Goal: Task Accomplishment & Management: Complete application form

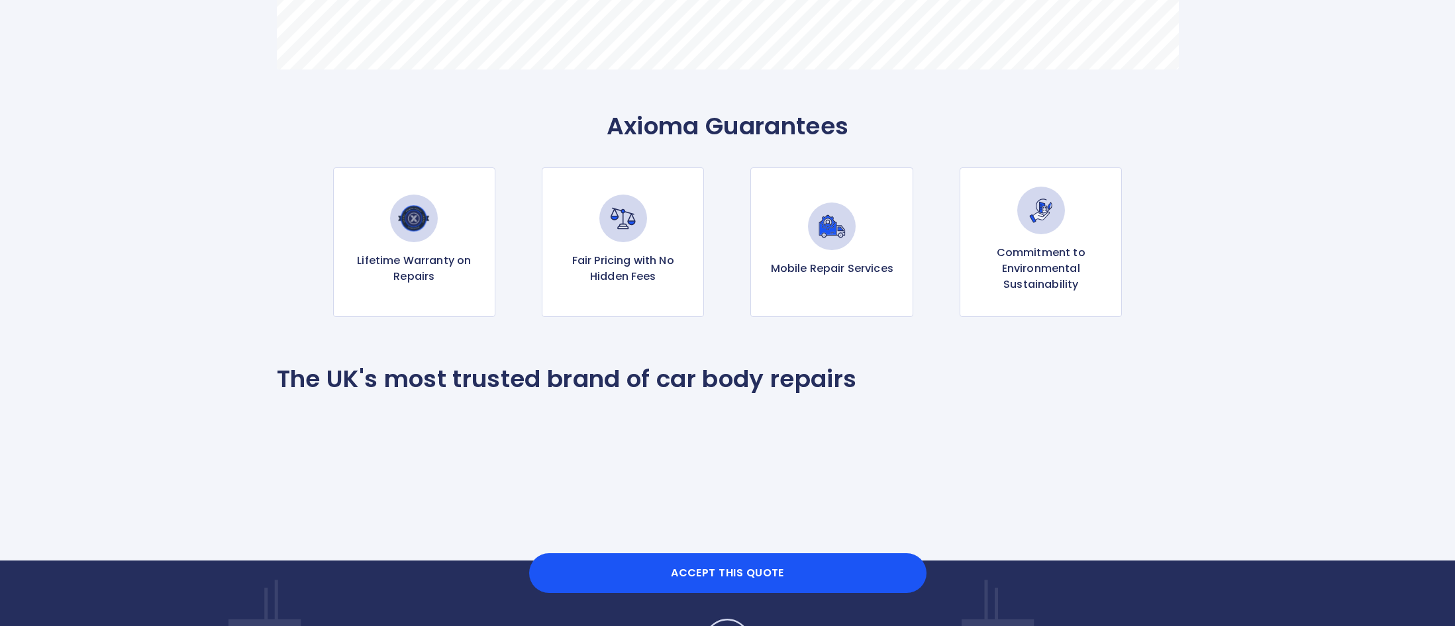
scroll to position [1315, 0]
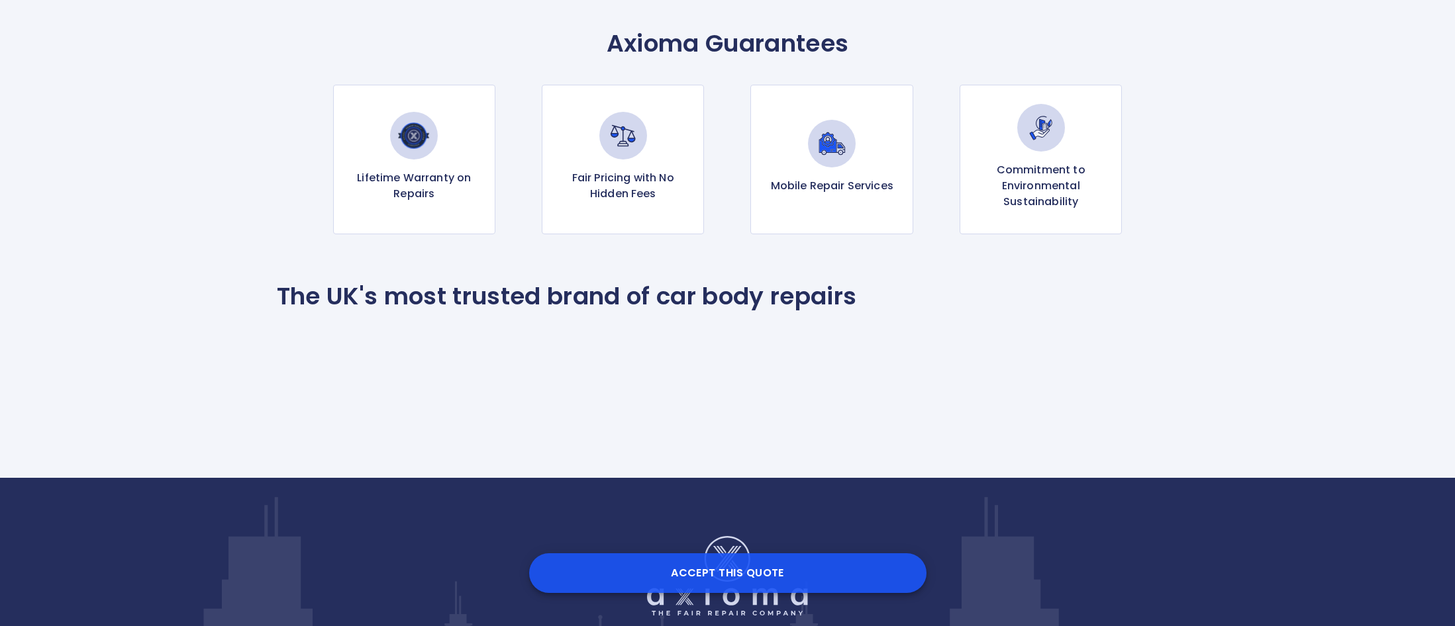
click at [731, 570] on button "Accept this Quote" at bounding box center [727, 574] width 397 height 40
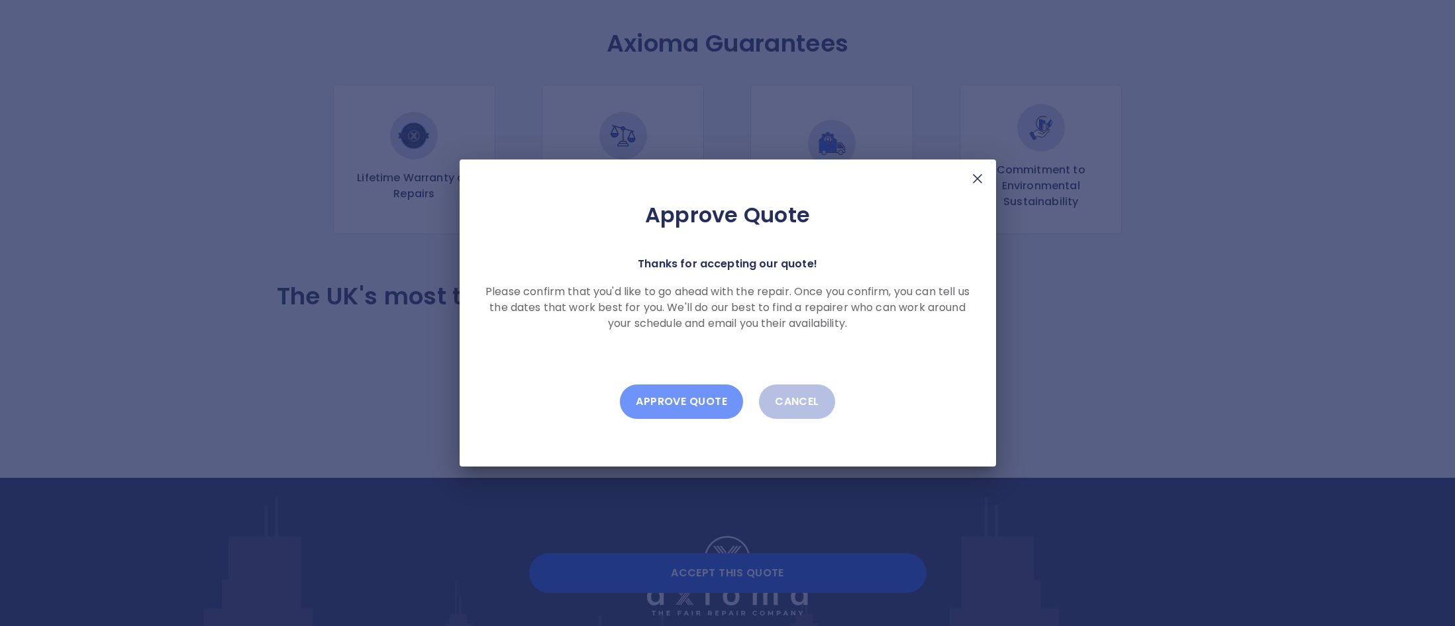
click at [673, 405] on button "Approve Quote" at bounding box center [681, 402] width 123 height 34
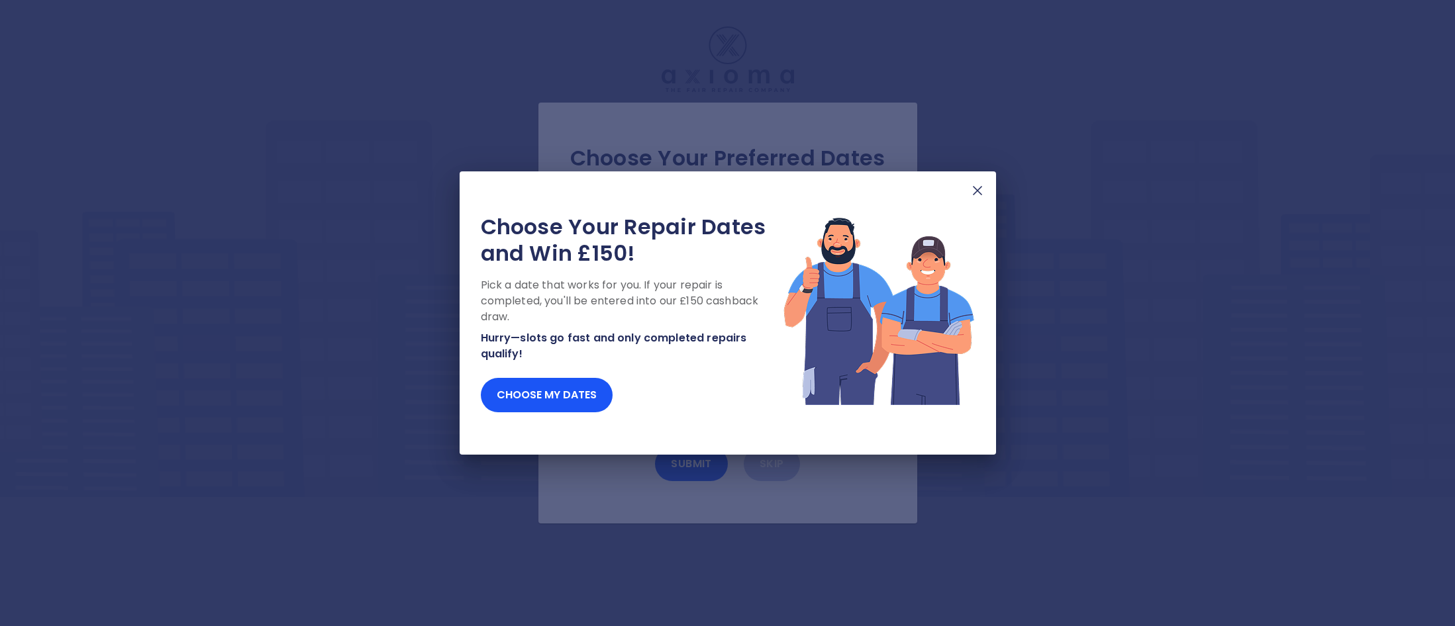
click at [975, 195] on img at bounding box center [977, 191] width 16 height 16
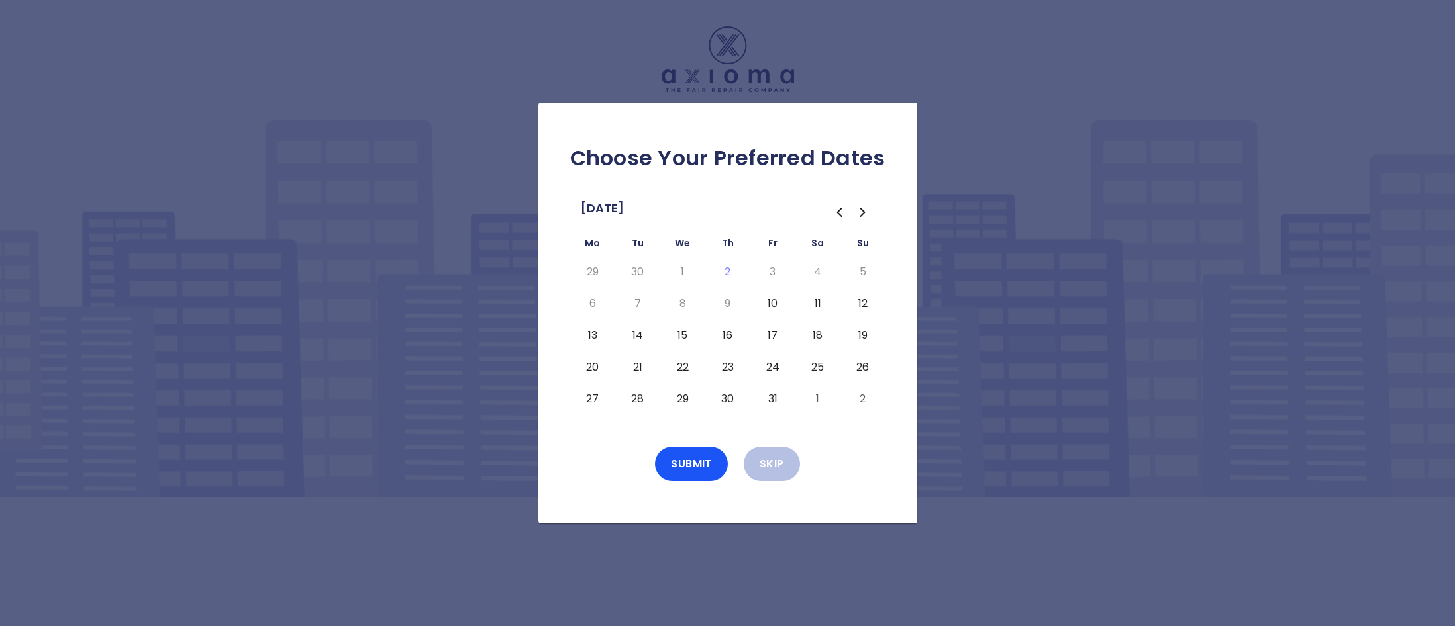
click at [592, 336] on button "13" at bounding box center [593, 335] width 24 height 21
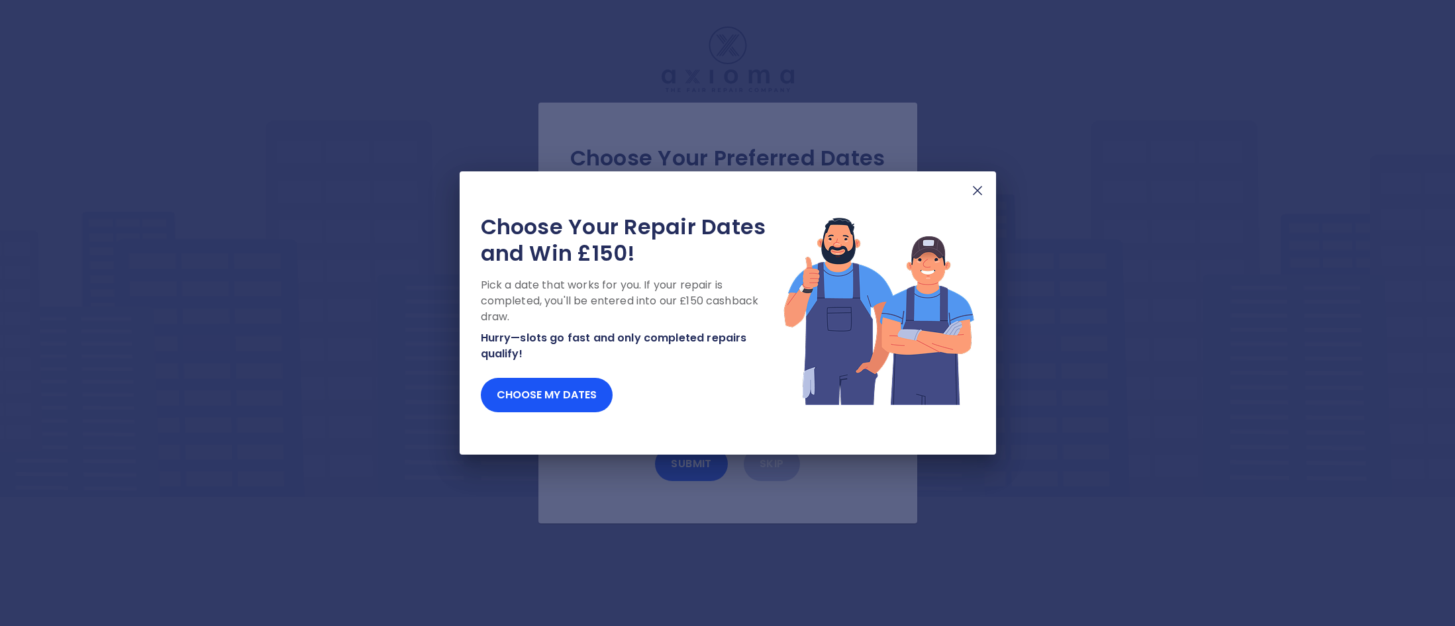
click at [975, 193] on img at bounding box center [977, 191] width 16 height 16
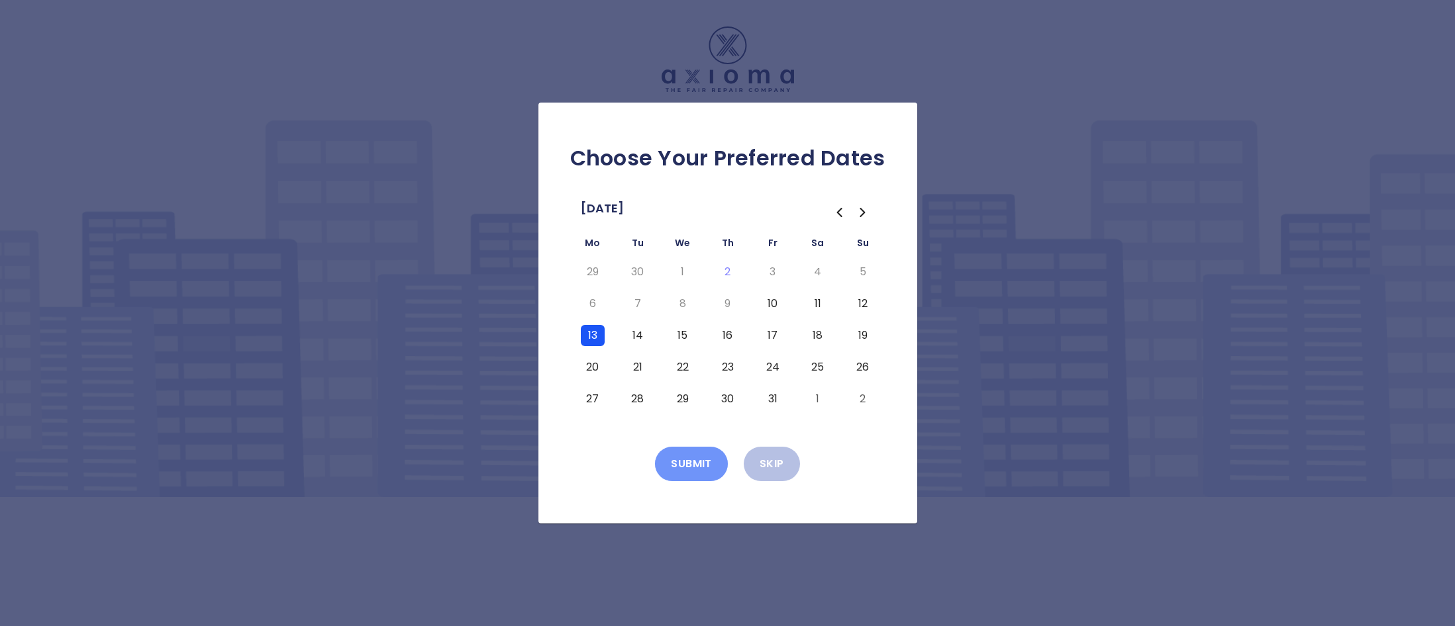
click at [693, 472] on button "Submit" at bounding box center [691, 464] width 73 height 34
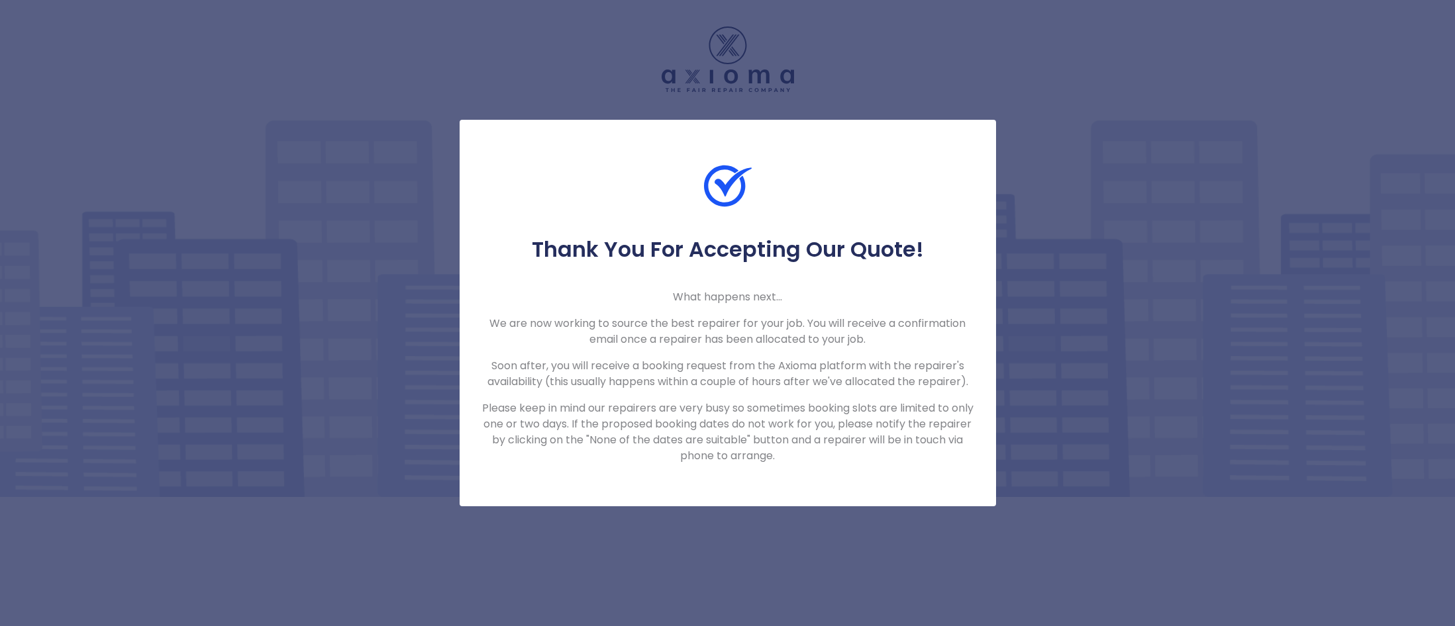
click at [297, 360] on div "Thank You For Accepting Our Quote! What happens next... We are now working to s…" at bounding box center [727, 313] width 1455 height 626
click at [718, 154] on div "Thank You For Accepting Our Quote! What happens next... We are now working to s…" at bounding box center [728, 313] width 536 height 387
click at [717, 114] on div "Thank You For Accepting Our Quote! What happens next... We are now working to s…" at bounding box center [727, 313] width 1455 height 626
click at [716, 85] on div "Thank You For Accepting Our Quote! What happens next... We are now working to s…" at bounding box center [727, 313] width 1455 height 626
